Goal: Register for event/course

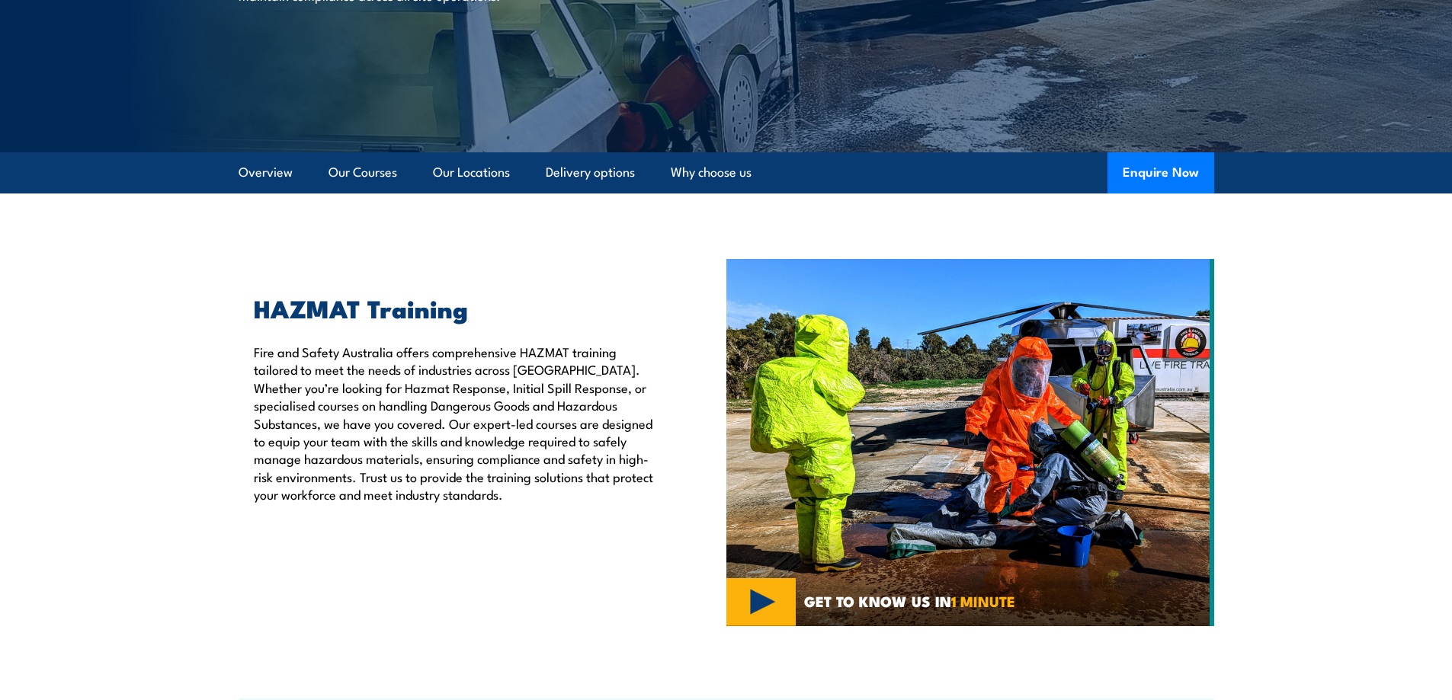
scroll to position [305, 0]
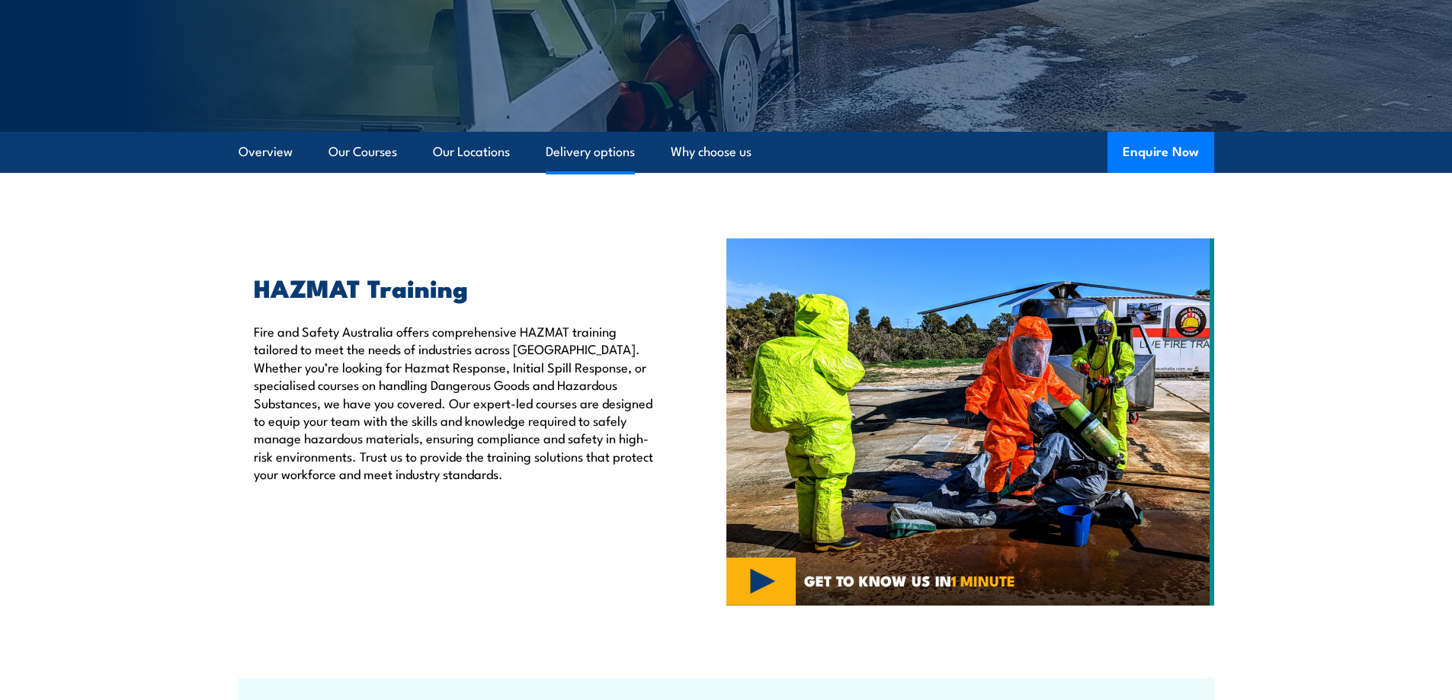
click at [573, 149] on link "Delivery options" at bounding box center [590, 152] width 89 height 40
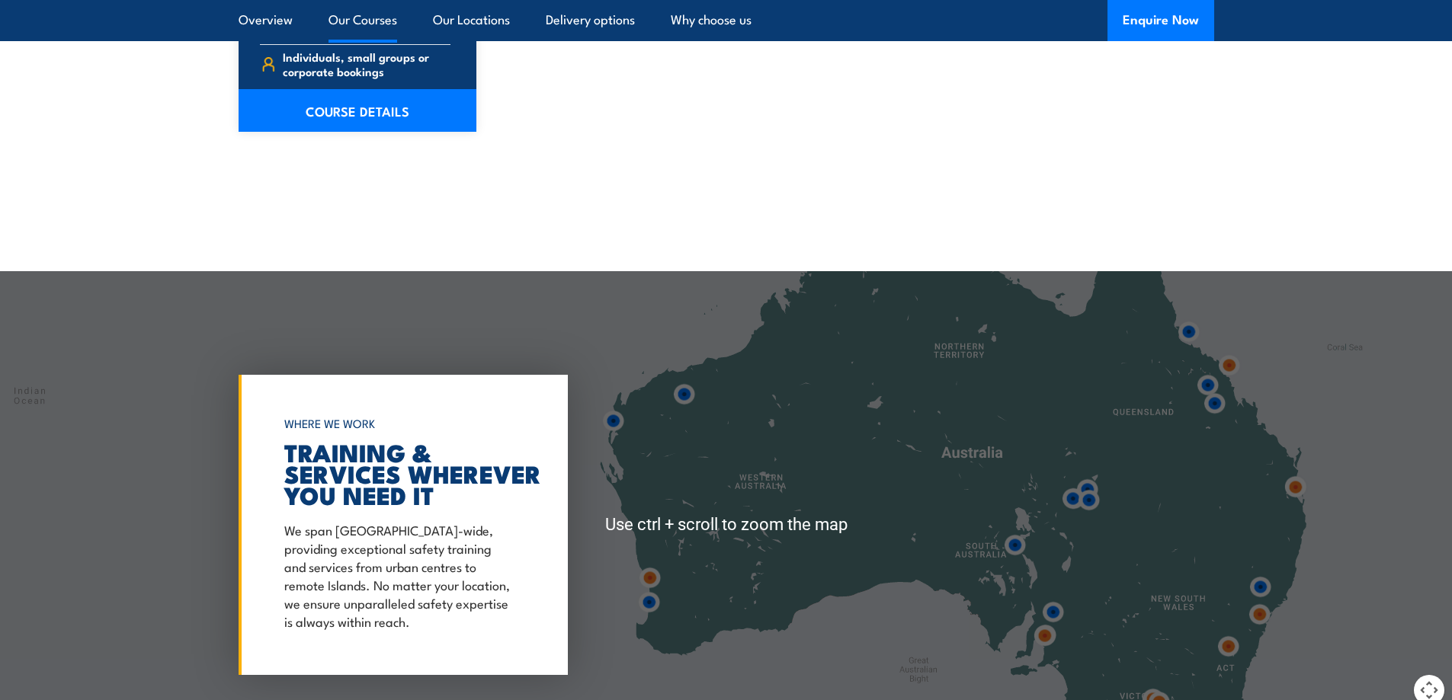
scroll to position [1862, 0]
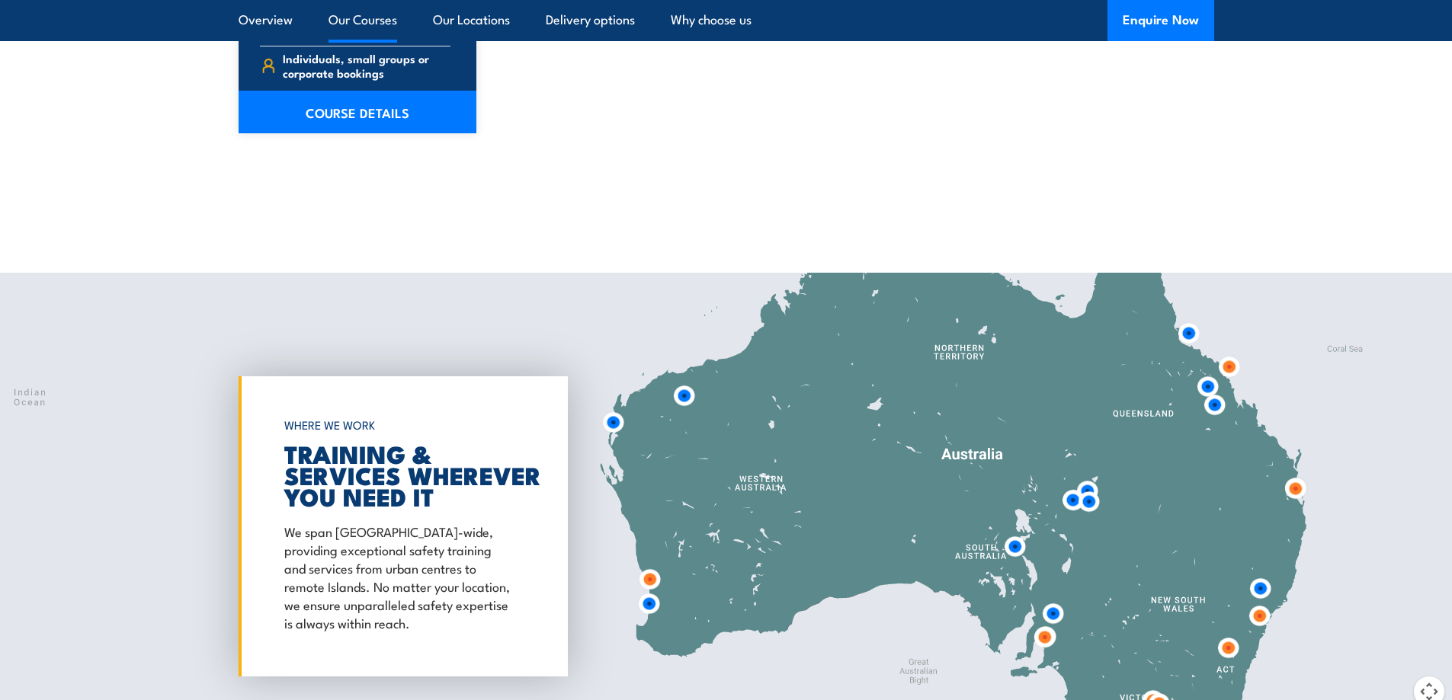
click at [1331, 610] on div at bounding box center [726, 527] width 1452 height 508
click at [1257, 587] on img at bounding box center [1260, 589] width 28 height 28
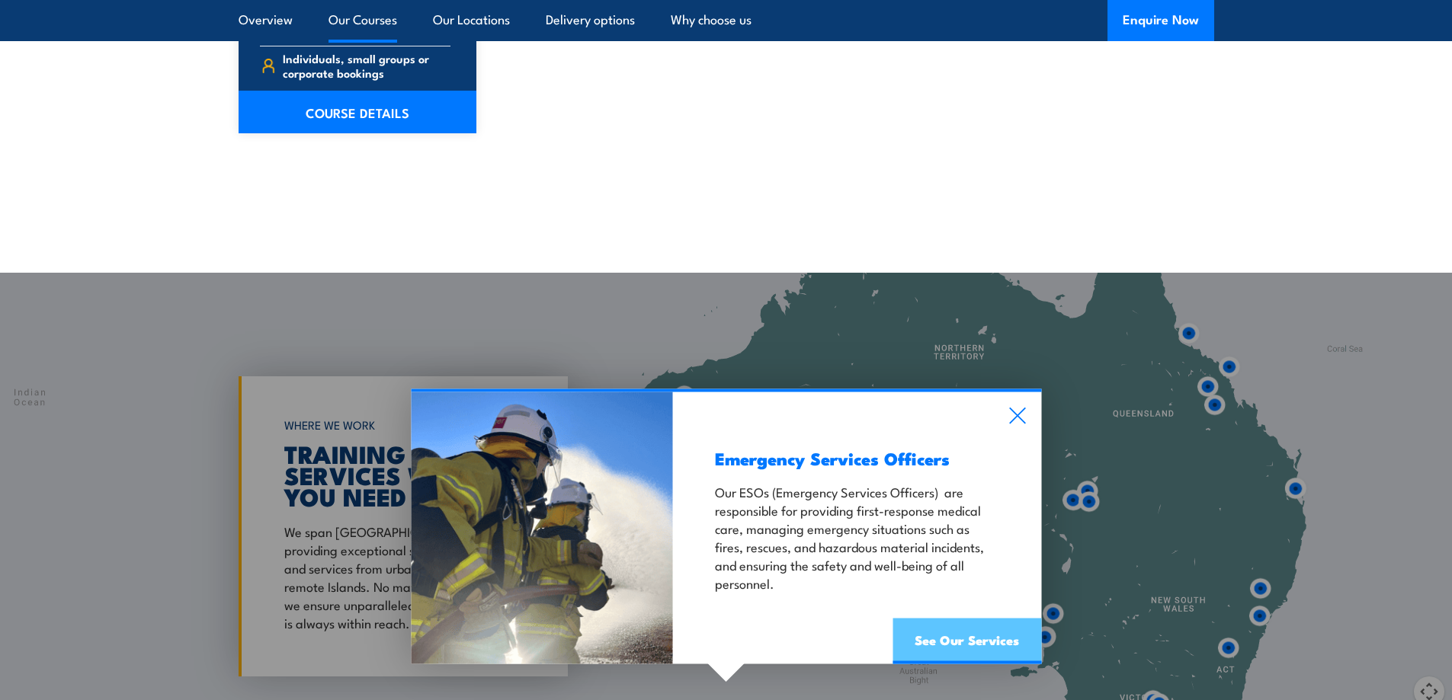
click at [947, 651] on link "See Our Services" at bounding box center [966, 642] width 149 height 46
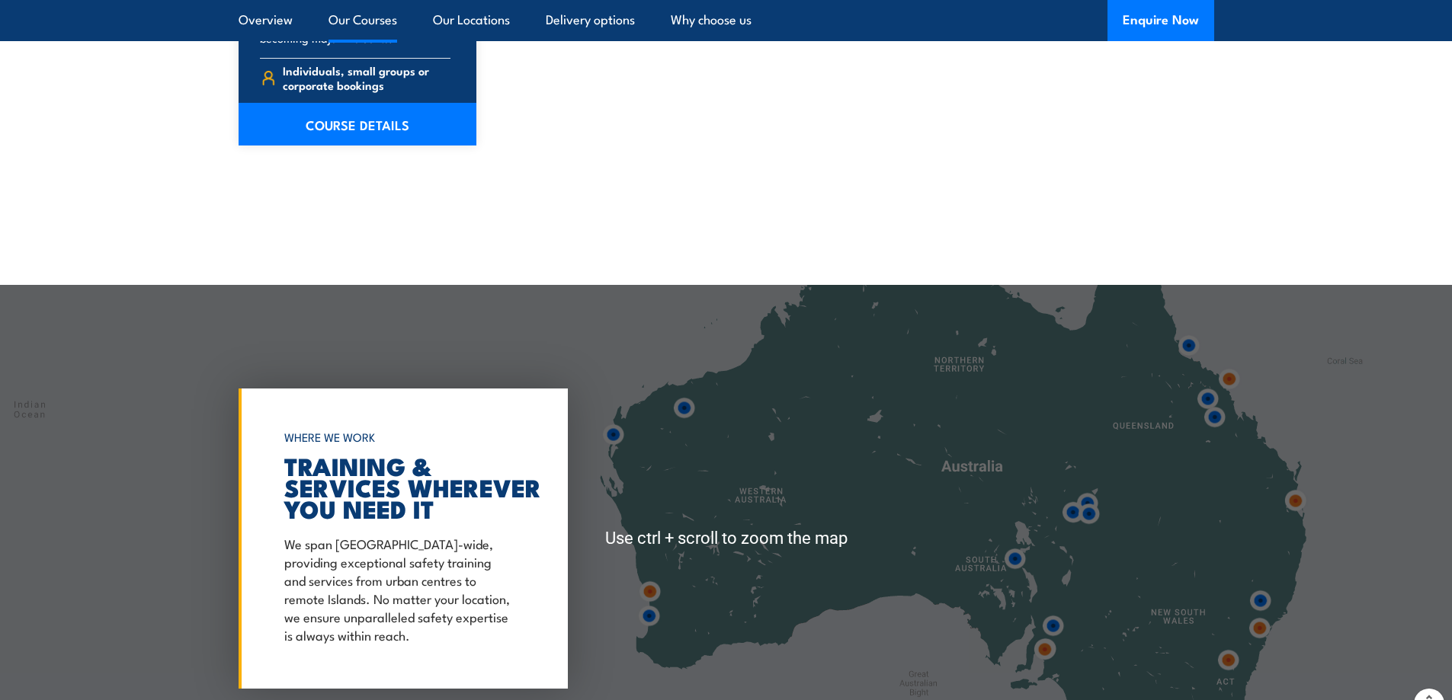
scroll to position [1862, 0]
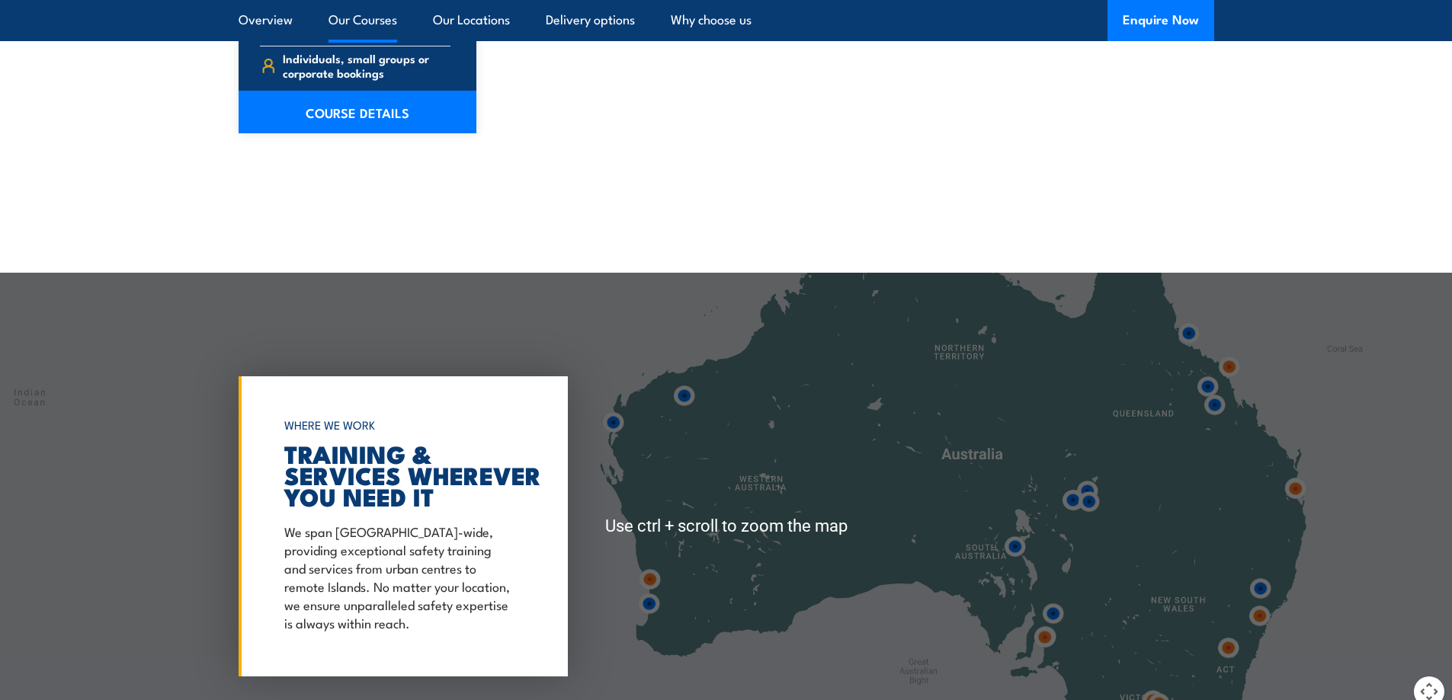
click at [1260, 617] on img at bounding box center [1259, 616] width 28 height 28
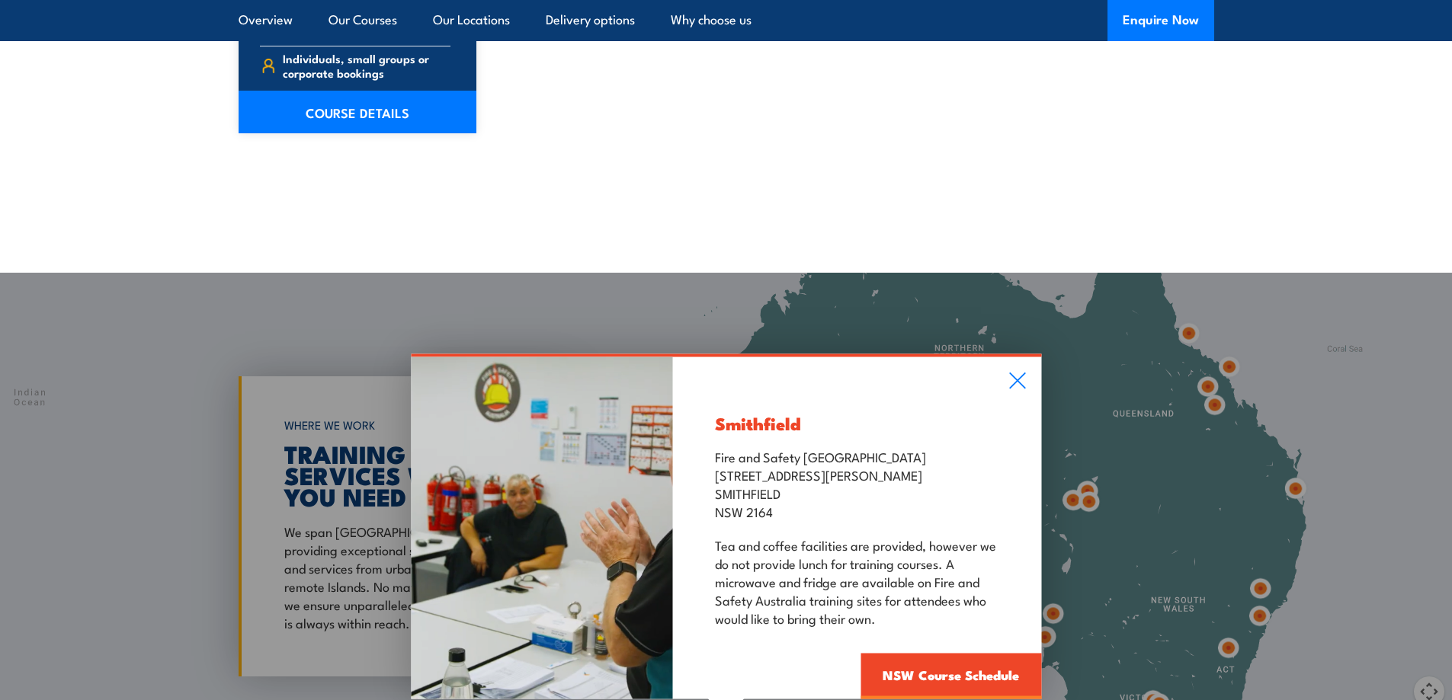
scroll to position [1938, 0]
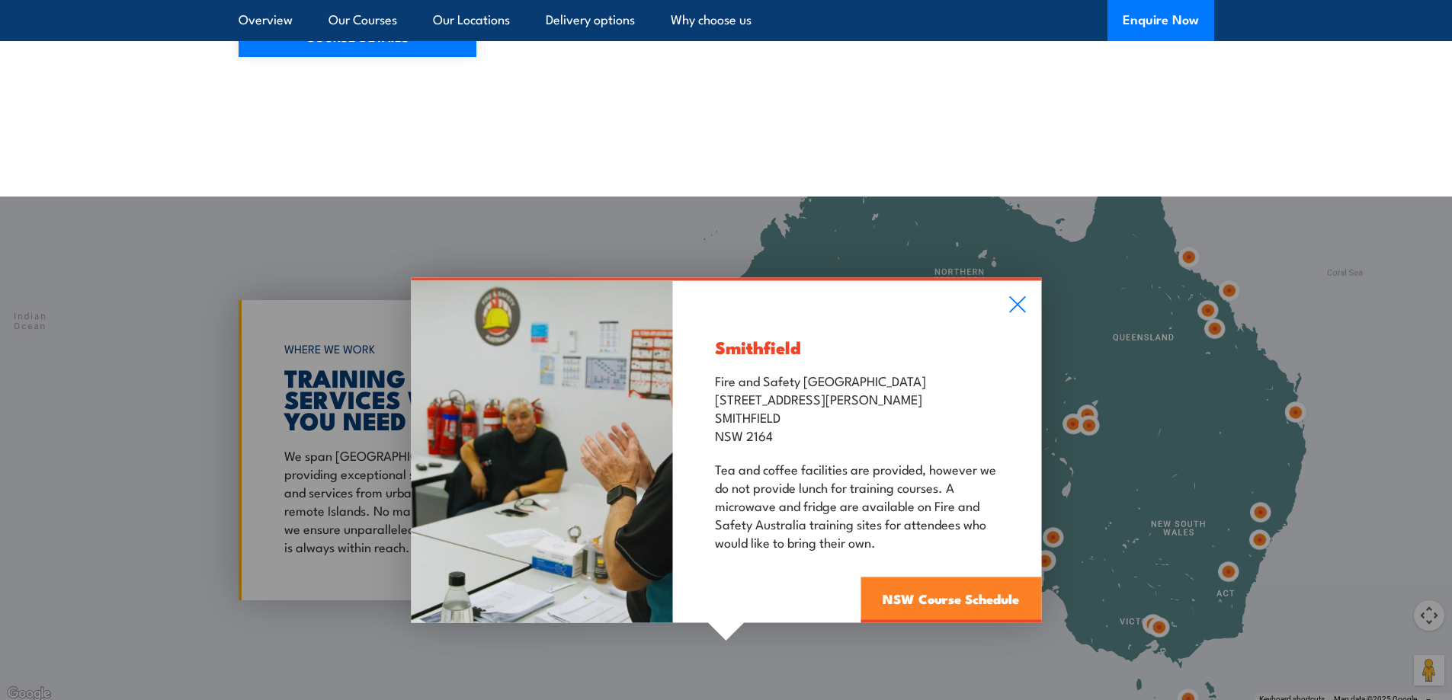
click at [907, 597] on link "NSW Course Schedule" at bounding box center [950, 601] width 181 height 46
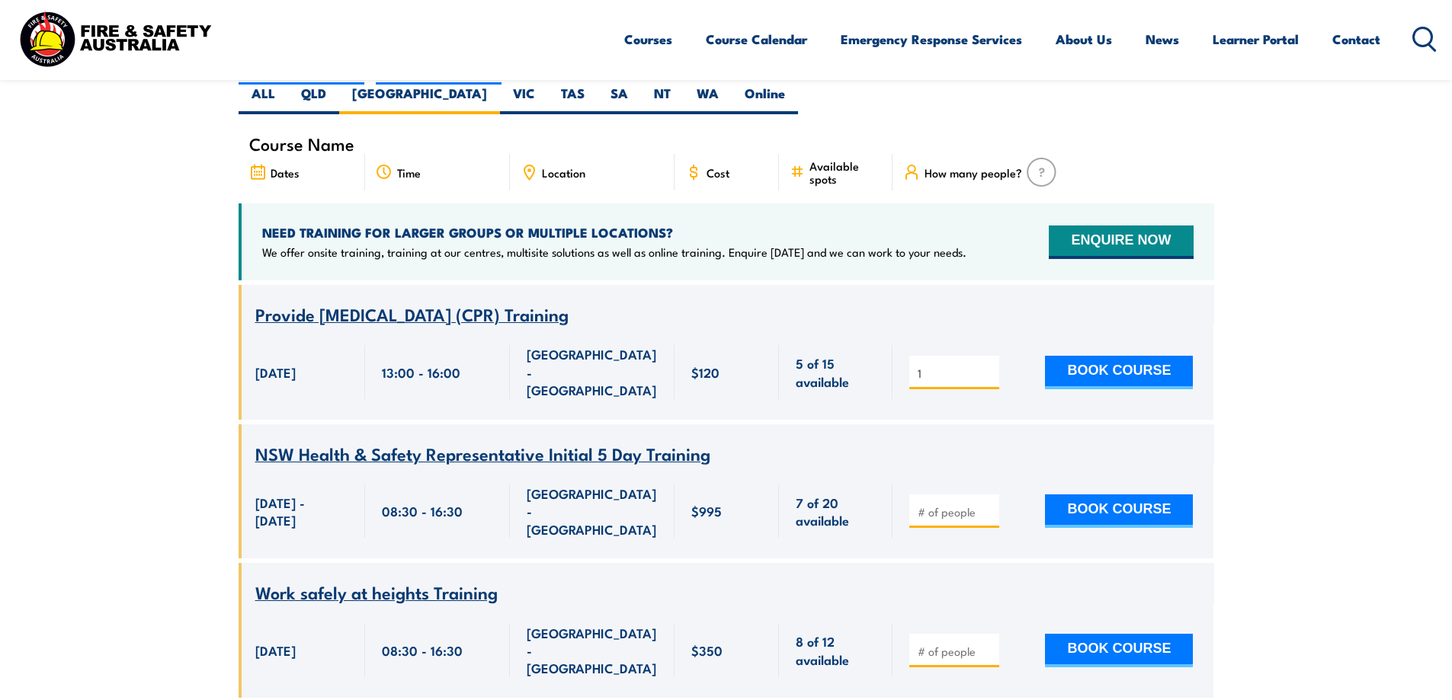
type input "1"
click at [985, 366] on input "1" at bounding box center [956, 373] width 76 height 15
click at [988, 366] on input "1" at bounding box center [956, 373] width 76 height 15
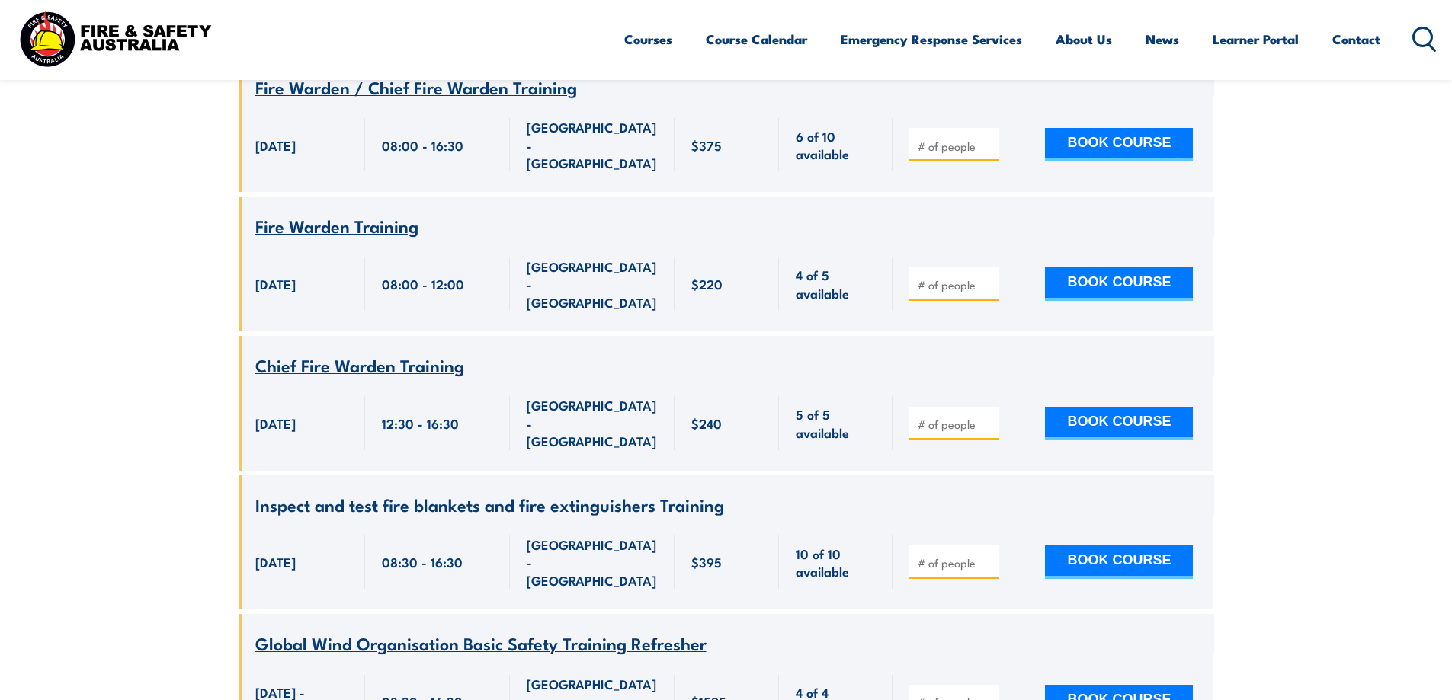
scroll to position [3932, 0]
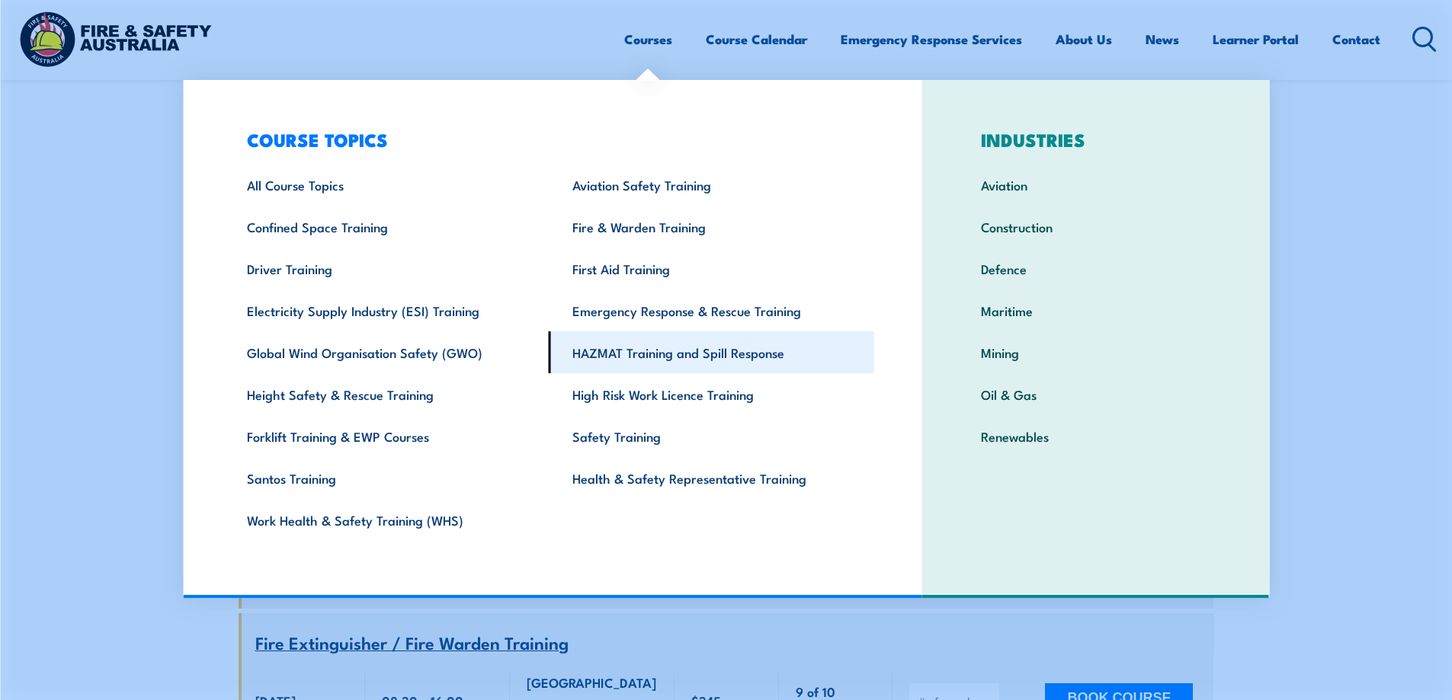
click at [653, 351] on link "HAZMAT Training and Spill Response" at bounding box center [711, 352] width 325 height 42
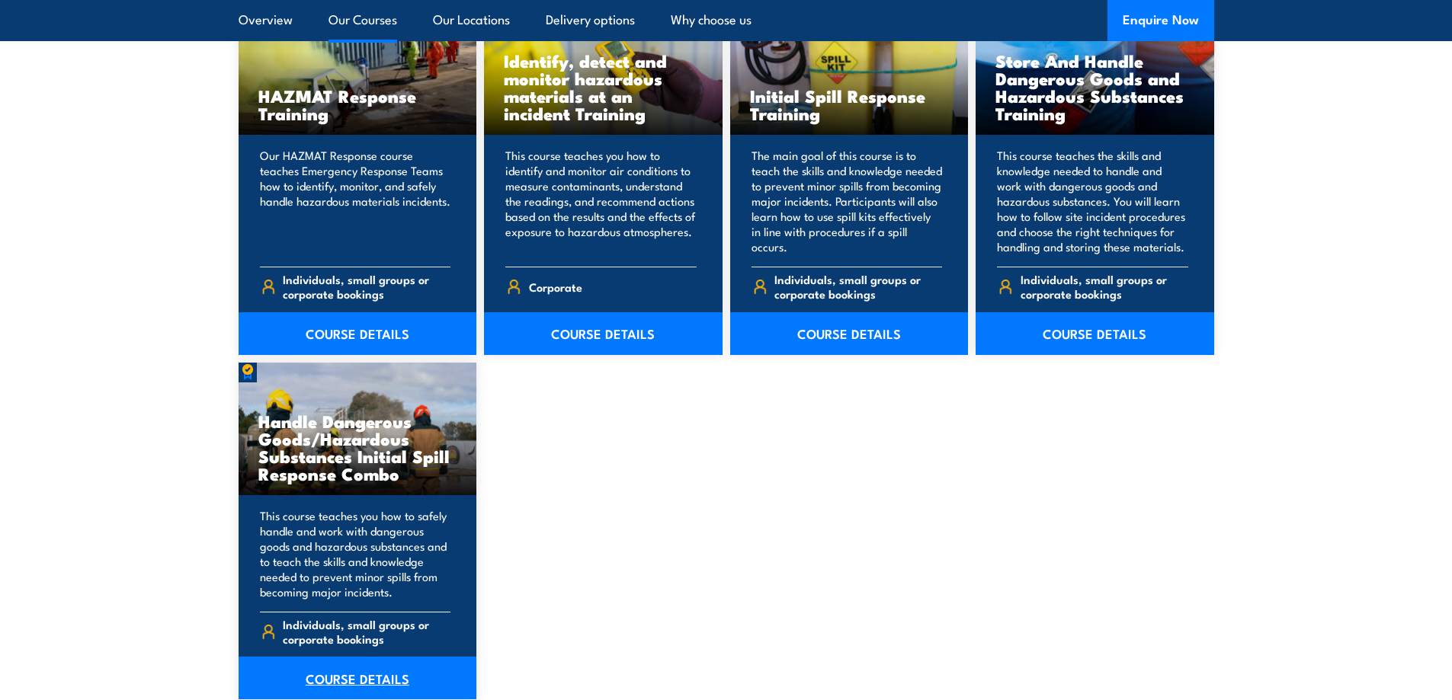
scroll to position [1219, 0]
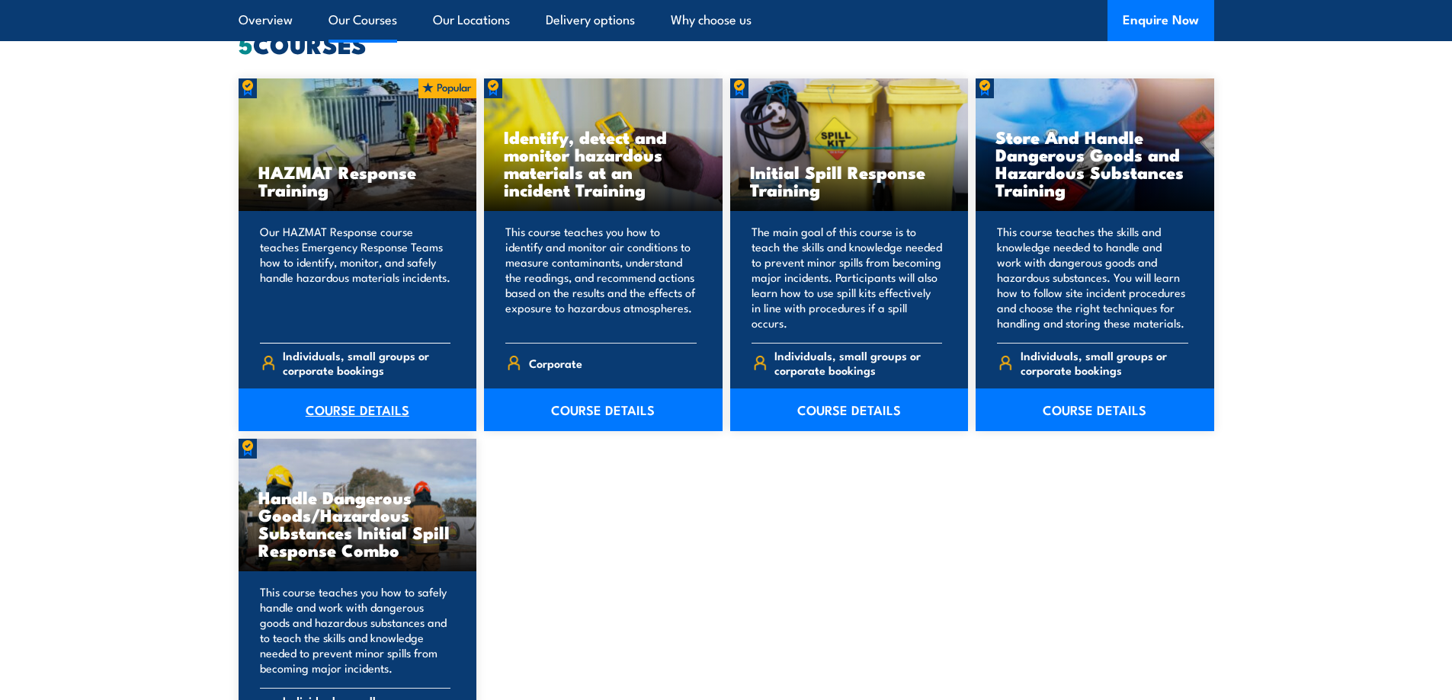
click at [368, 402] on link "COURSE DETAILS" at bounding box center [358, 410] width 239 height 43
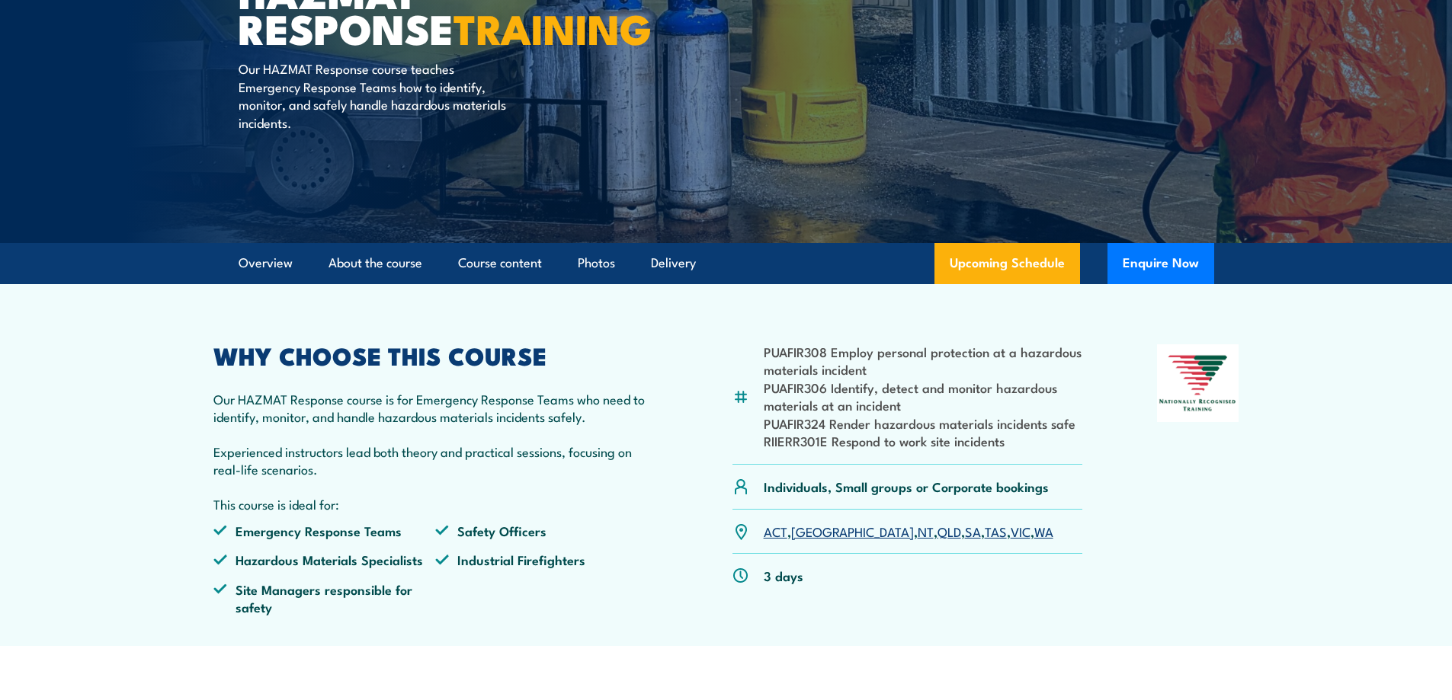
scroll to position [229, 0]
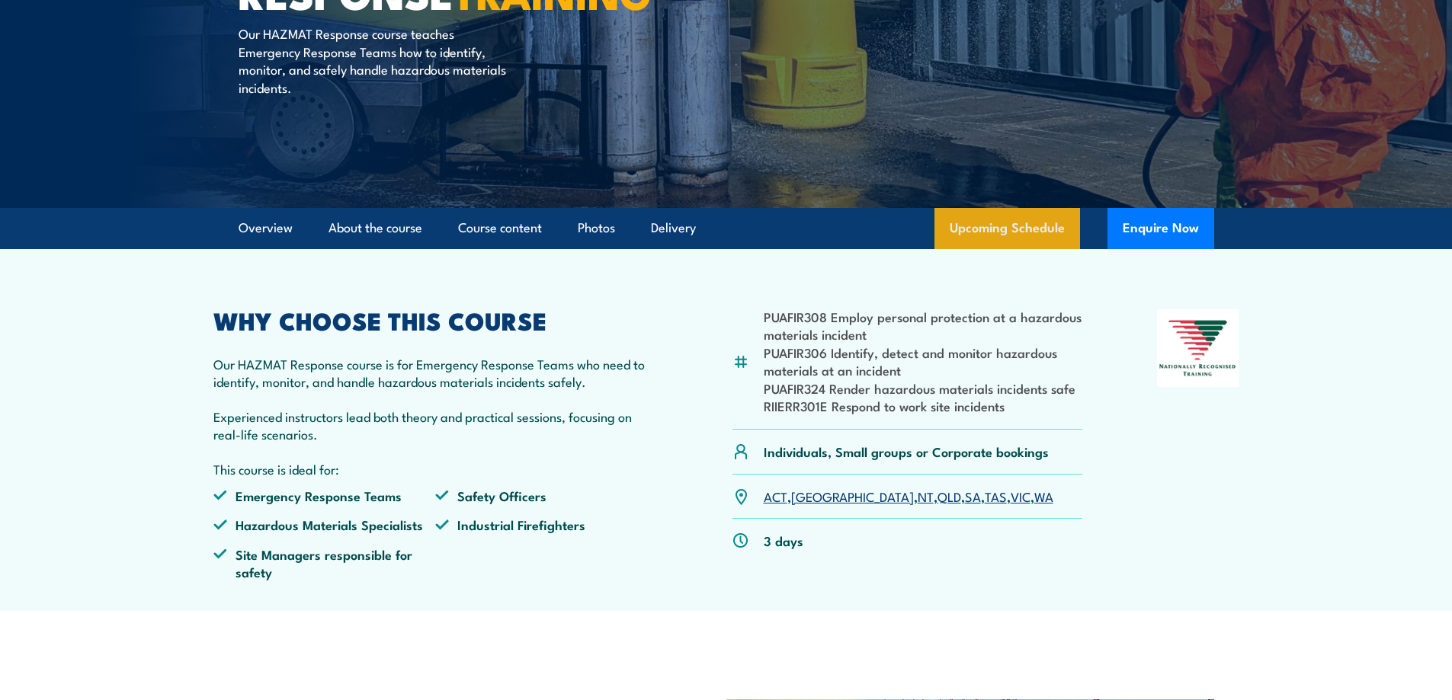
click at [1036, 219] on link "Upcoming Schedule" at bounding box center [1007, 228] width 146 height 41
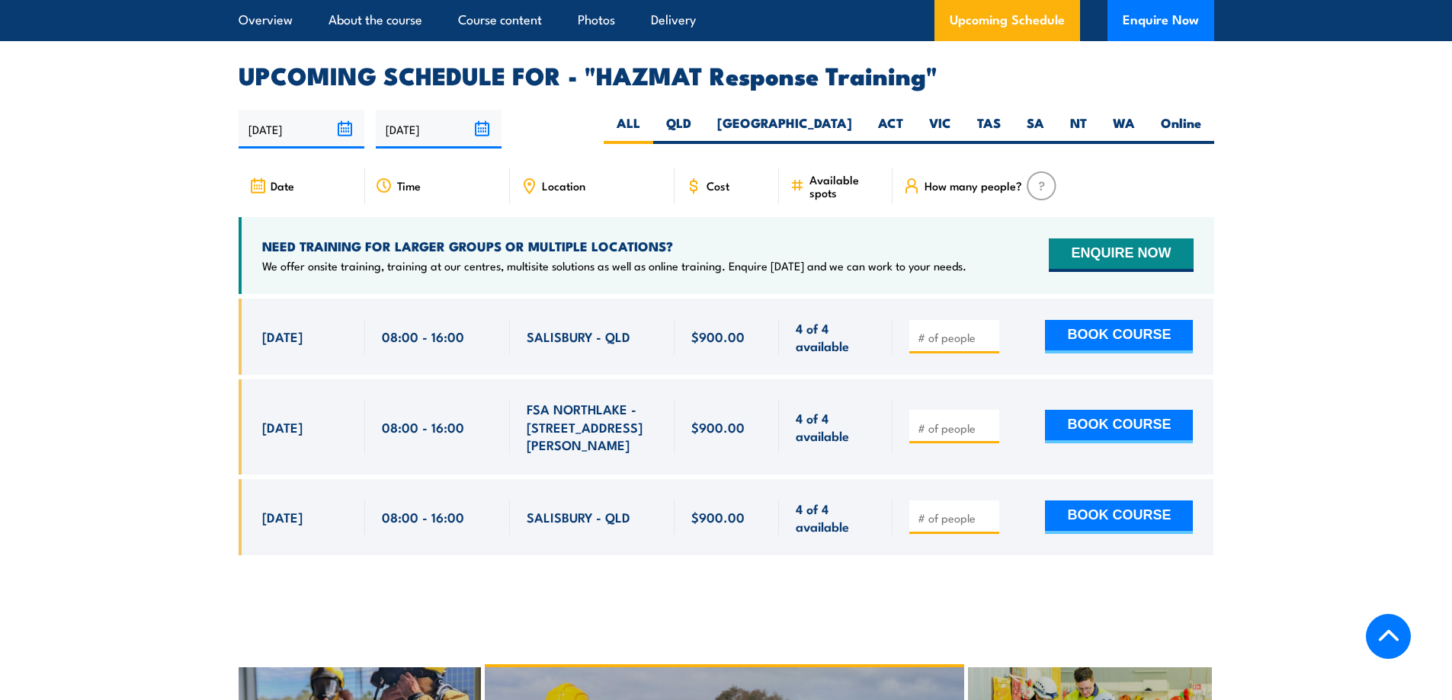
scroll to position [2263, 0]
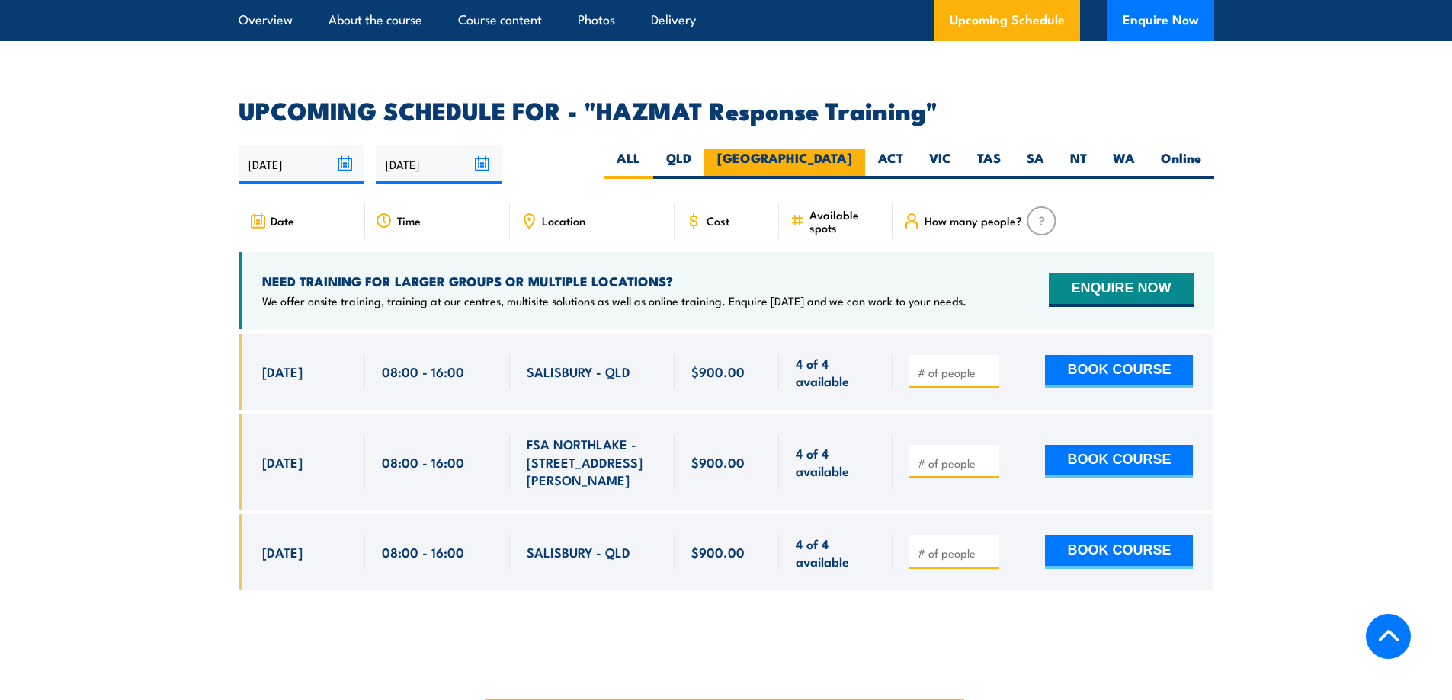
click at [834, 149] on label "[GEOGRAPHIC_DATA]" at bounding box center [784, 164] width 161 height 30
click at [852, 149] on input "[GEOGRAPHIC_DATA]" at bounding box center [857, 154] width 10 height 10
radio input "true"
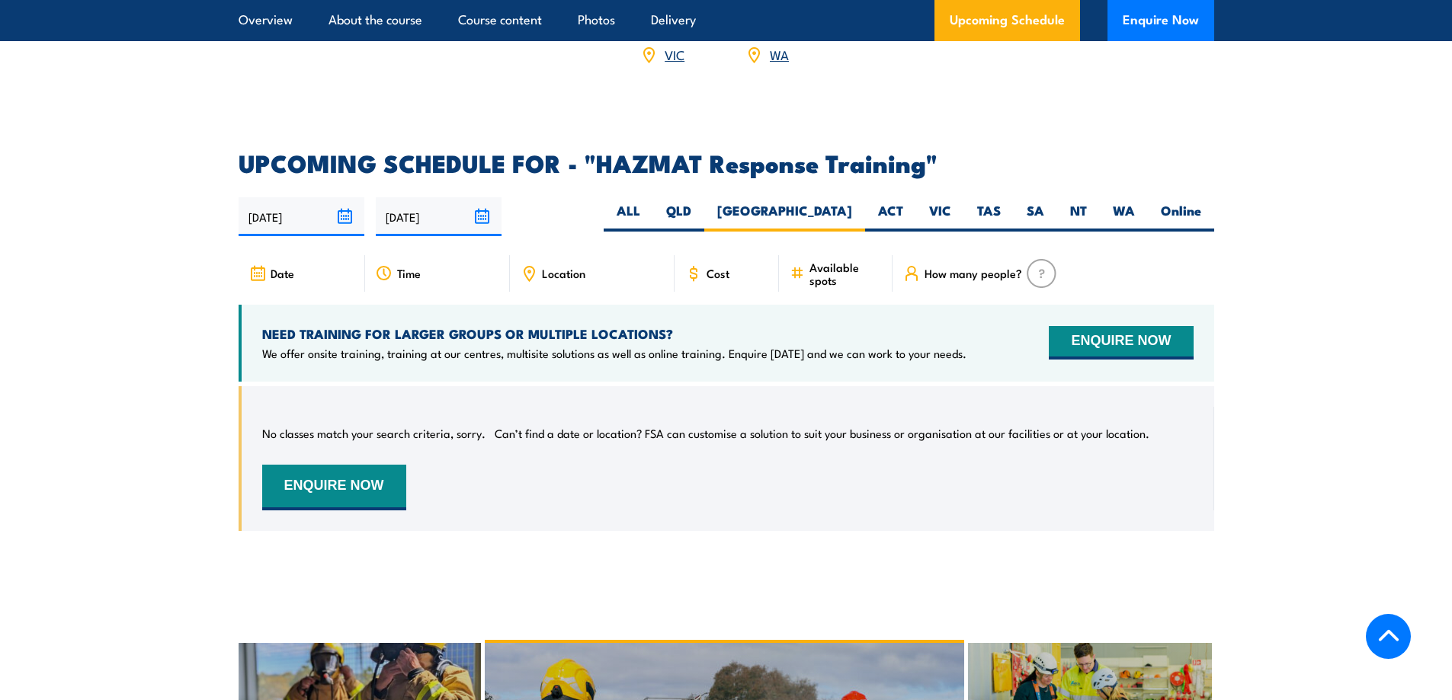
scroll to position [2186, 0]
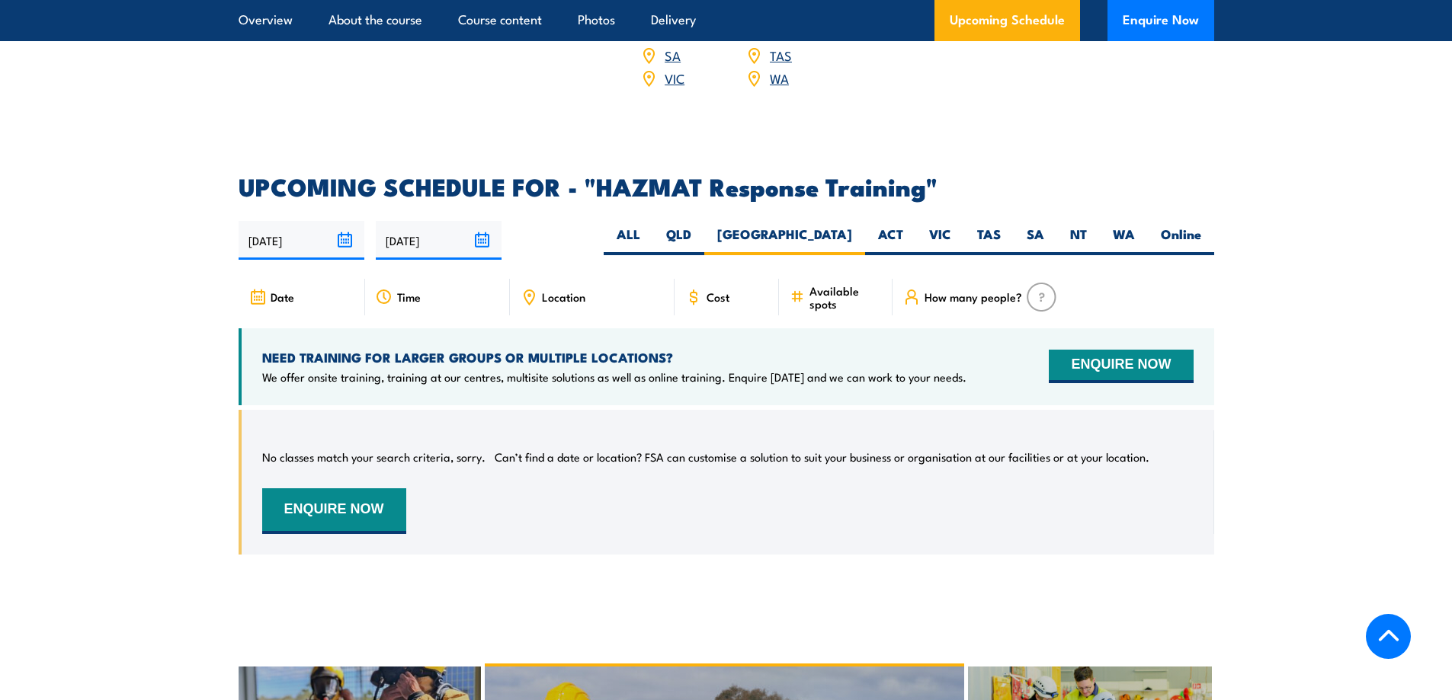
click at [488, 221] on input "[DATE]" at bounding box center [439, 240] width 126 height 39
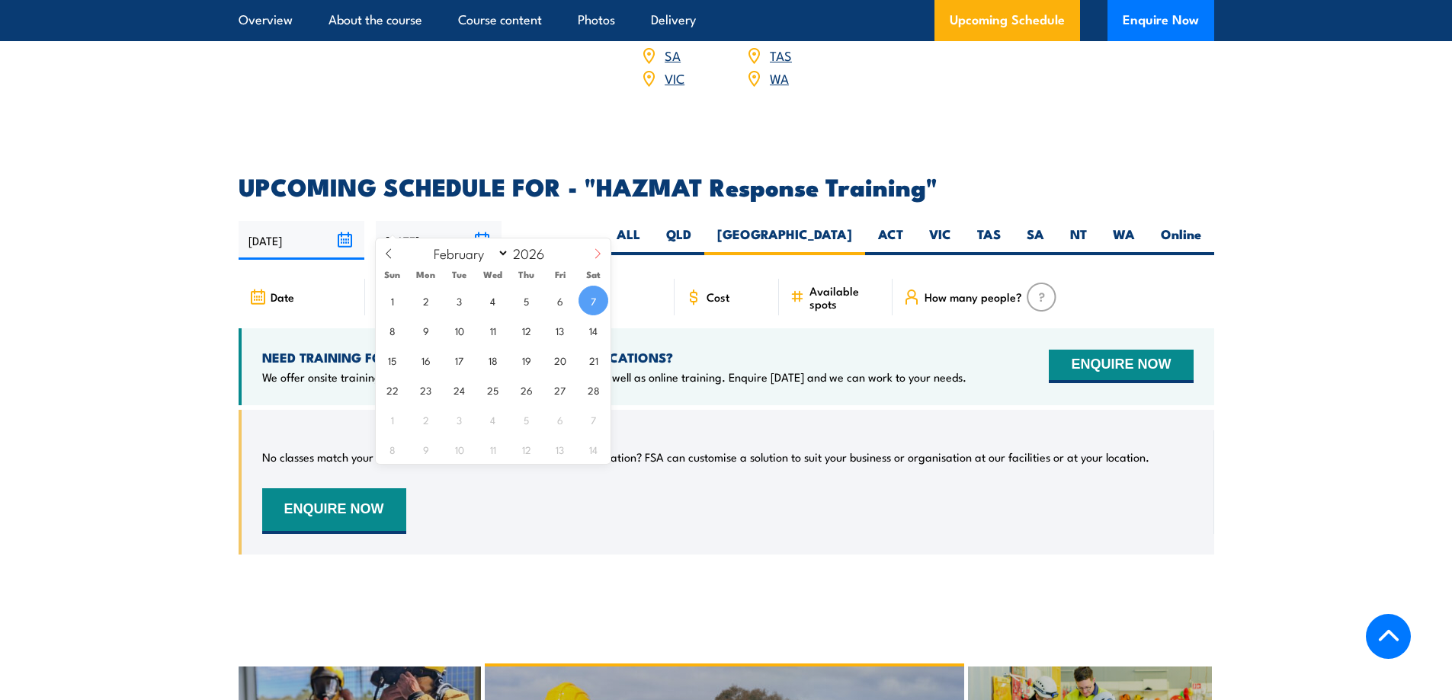
click at [592, 255] on icon at bounding box center [597, 253] width 11 height 11
click at [593, 255] on icon at bounding box center [597, 253] width 11 height 11
select select "4"
click at [559, 312] on span "1" at bounding box center [560, 301] width 30 height 30
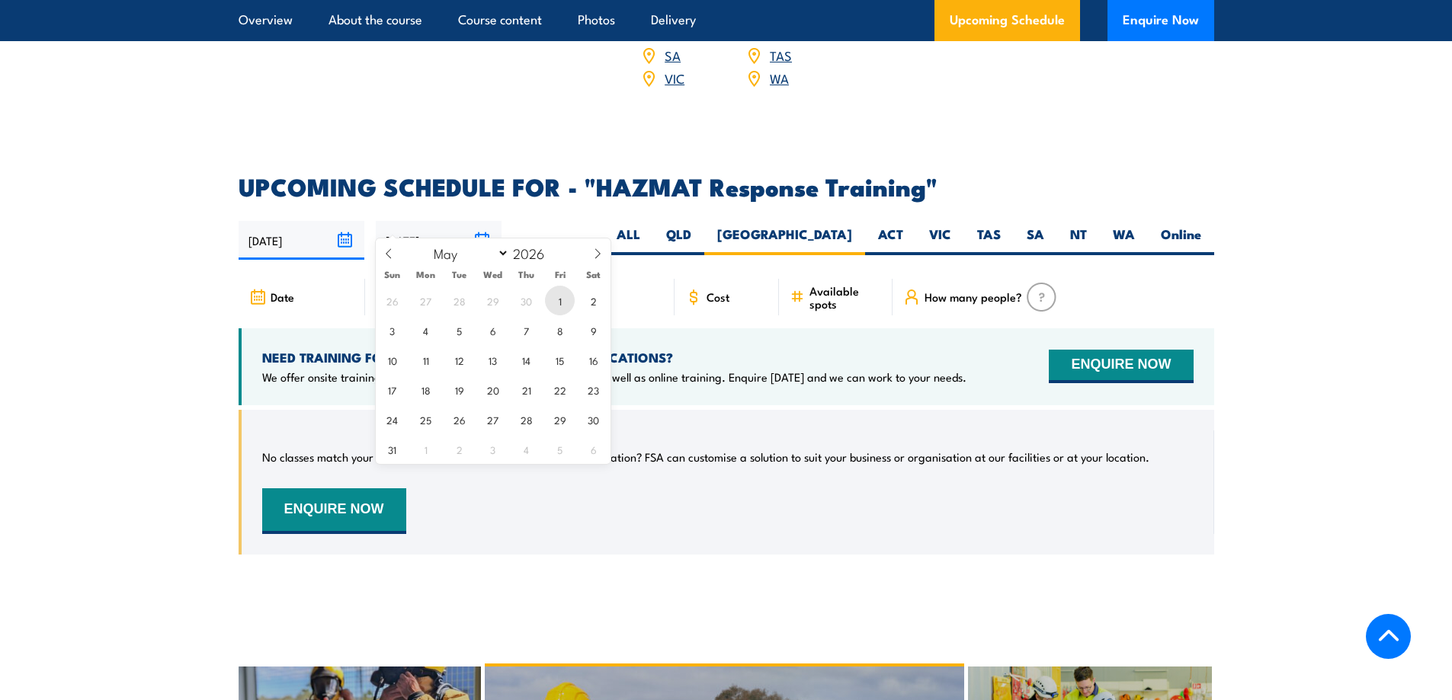
type input "01/05/2026"
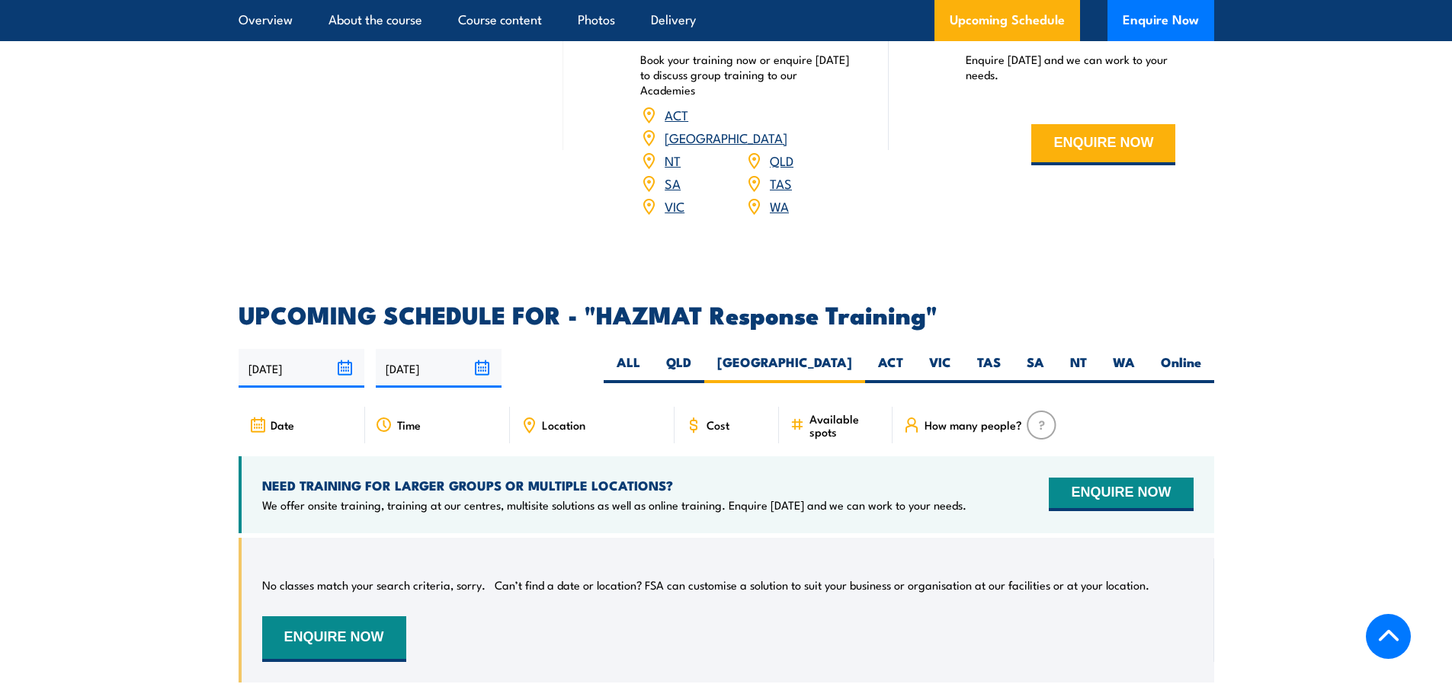
scroll to position [2034, 0]
